Goal: Transaction & Acquisition: Purchase product/service

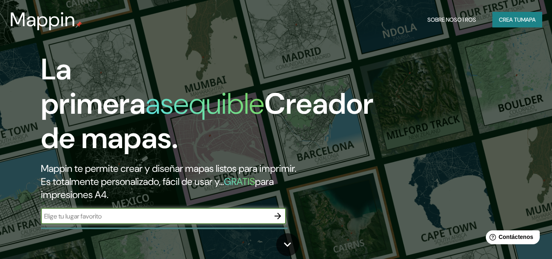
click at [130, 211] on input "text" at bounding box center [155, 215] width 229 height 9
click at [151, 218] on input "text" at bounding box center [155, 215] width 229 height 9
paste input "Rafael Solana [STREET_ADDRESS][PERSON_NAME][PERSON_NAME]"
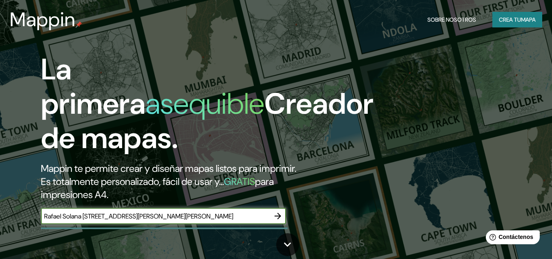
scroll to position [0, 48]
type input "Rafael Solana [STREET_ADDRESS][PERSON_NAME][PERSON_NAME]"
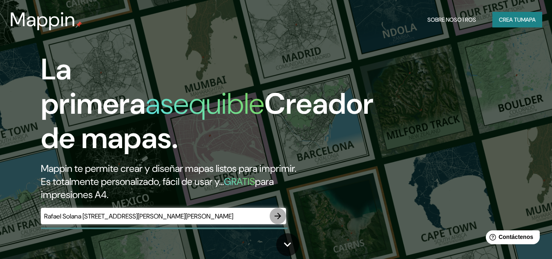
click at [278, 218] on icon "button" at bounding box center [278, 216] width 10 height 10
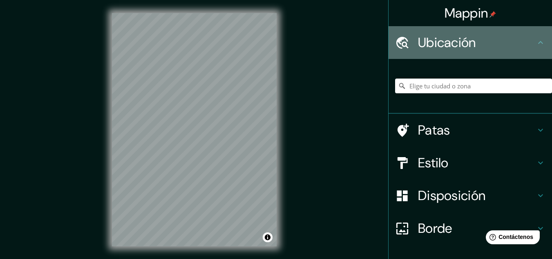
click at [471, 50] on font "Ubicación" at bounding box center [447, 42] width 58 height 17
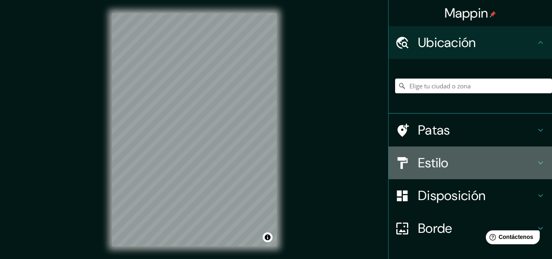
click at [536, 166] on icon at bounding box center [541, 163] width 10 height 10
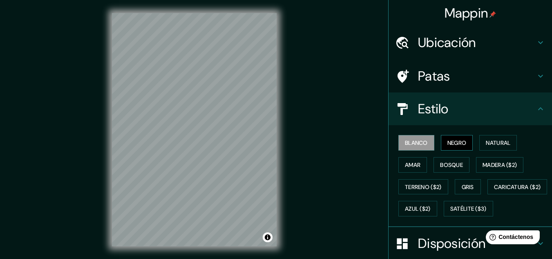
click at [448, 147] on font "Negro" at bounding box center [457, 142] width 19 height 11
click at [493, 144] on font "Natural" at bounding box center [498, 142] width 25 height 7
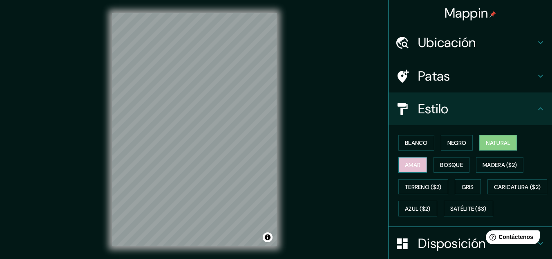
click at [412, 166] on font "Amar" at bounding box center [413, 164] width 16 height 7
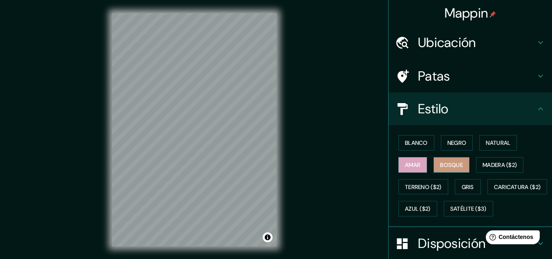
click at [440, 168] on font "Bosque" at bounding box center [451, 164] width 23 height 11
click at [488, 170] on font "Madera ($2)" at bounding box center [500, 164] width 34 height 11
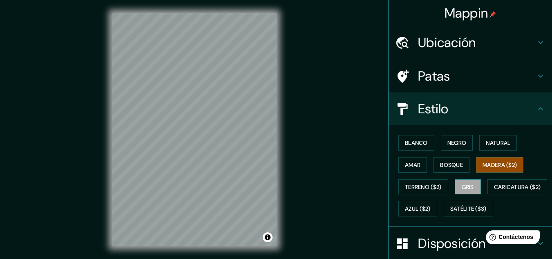
click at [463, 191] on font "Gris" at bounding box center [468, 187] width 12 height 11
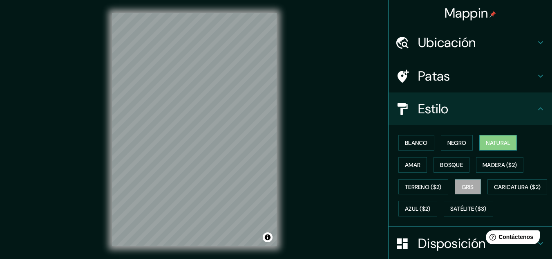
click at [486, 148] on font "Natural" at bounding box center [498, 142] width 25 height 11
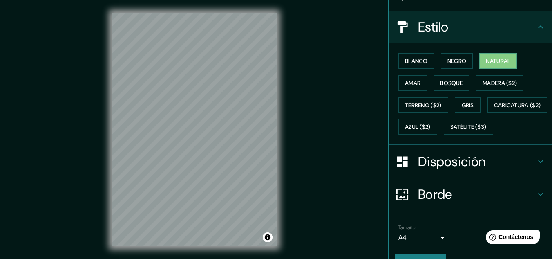
scroll to position [123, 0]
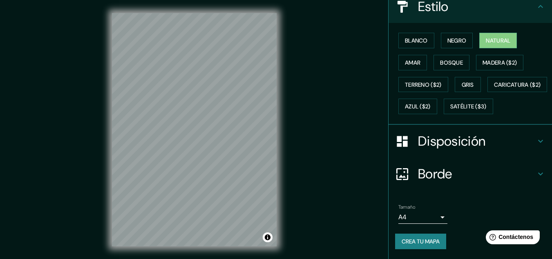
click at [525, 145] on h4 "Disposición" at bounding box center [477, 141] width 118 height 16
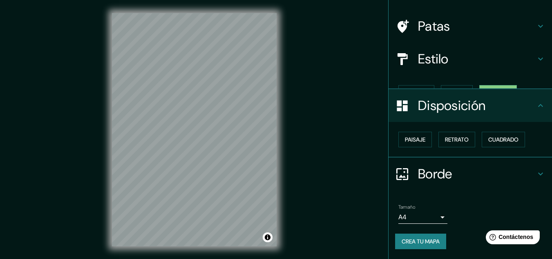
scroll to position [36, 0]
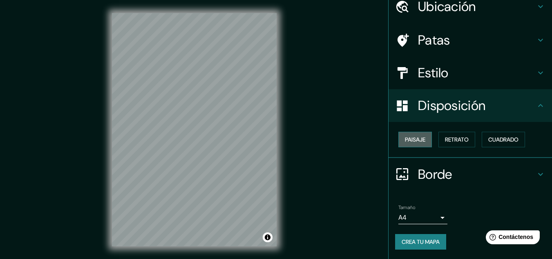
click at [412, 141] on font "Paisaje" at bounding box center [415, 139] width 20 height 7
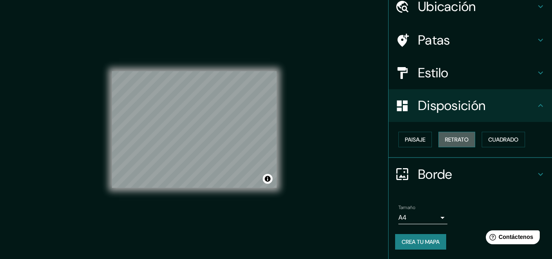
click at [445, 141] on font "Retrato" at bounding box center [457, 139] width 24 height 7
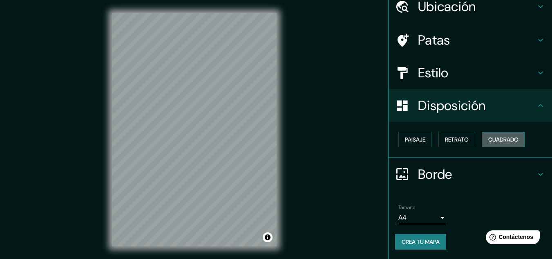
click at [483, 137] on button "Cuadrado" at bounding box center [503, 140] width 43 height 16
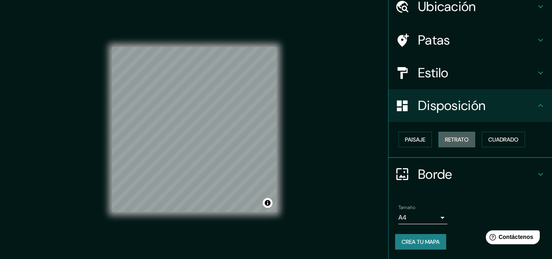
click at [455, 140] on font "Retrato" at bounding box center [457, 139] width 24 height 7
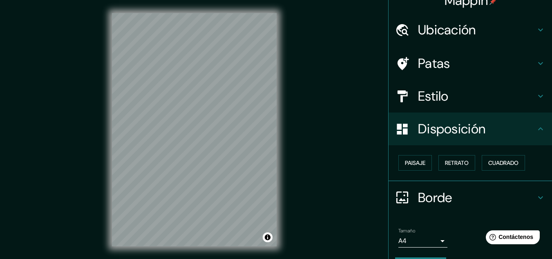
scroll to position [0, 0]
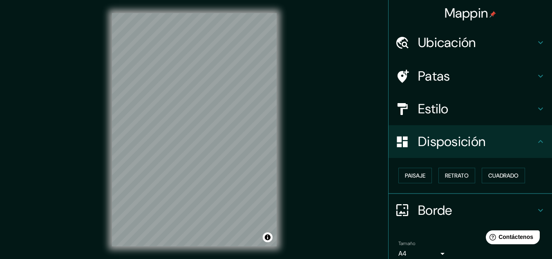
click at [480, 78] on h4 "Patas" at bounding box center [477, 76] width 118 height 16
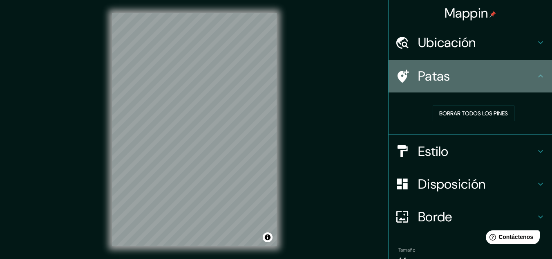
click at [395, 81] on icon at bounding box center [402, 76] width 14 height 14
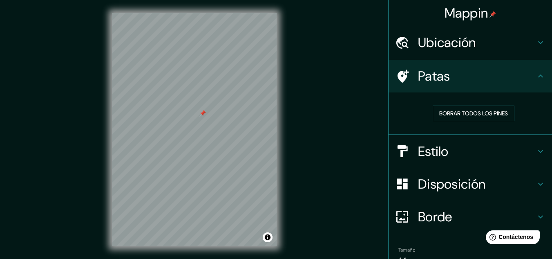
click at [205, 115] on div at bounding box center [203, 113] width 7 height 7
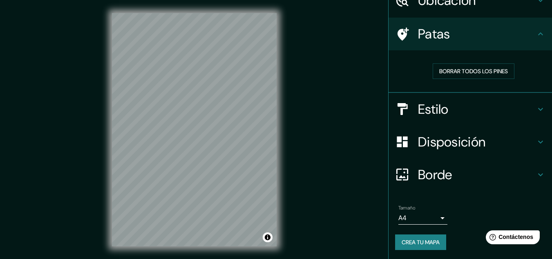
scroll to position [43, 0]
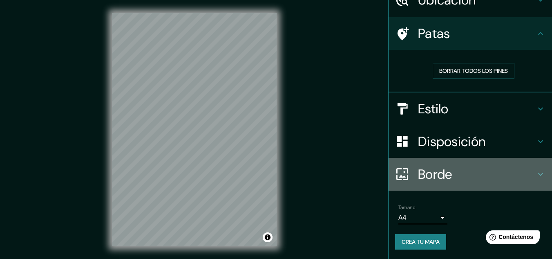
click at [487, 170] on h4 "Borde" at bounding box center [477, 174] width 118 height 16
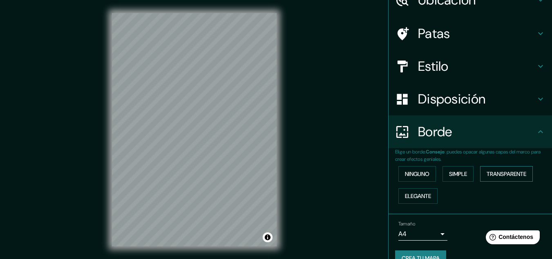
click at [500, 168] on font "Transparente" at bounding box center [507, 173] width 40 height 11
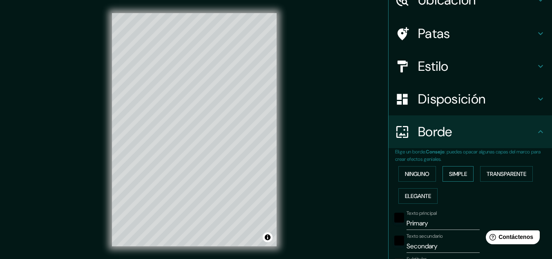
click at [464, 179] on button "Simple" at bounding box center [458, 174] width 31 height 16
click at [414, 174] on font "Ninguno" at bounding box center [417, 173] width 25 height 7
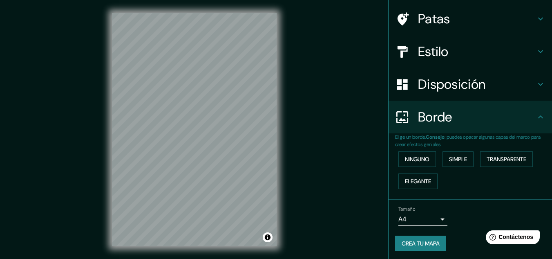
scroll to position [59, 0]
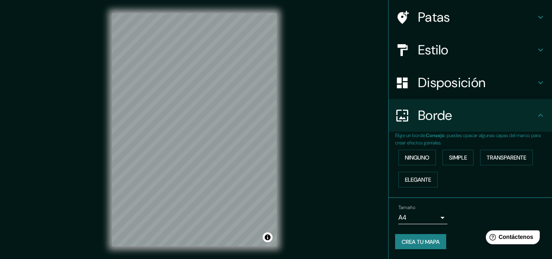
click at [421, 240] on font "Crea tu mapa" at bounding box center [421, 241] width 38 height 7
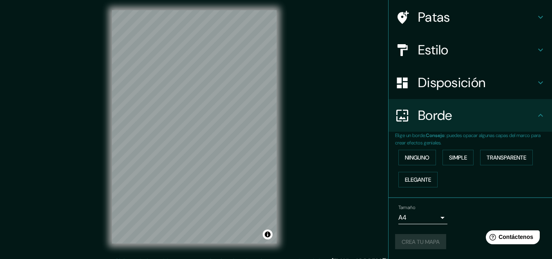
scroll to position [0, 0]
